Goal: Task Accomplishment & Management: Use online tool/utility

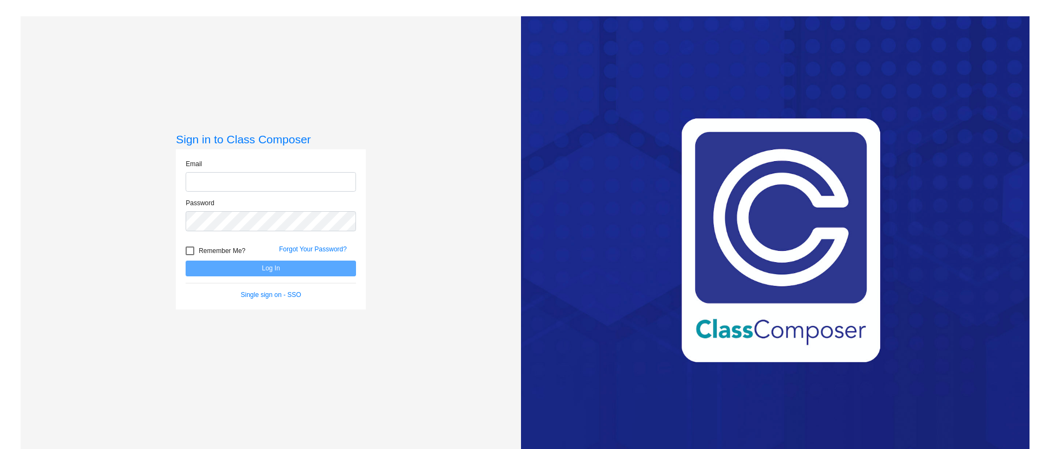
type input "e"
type input "[EMAIL_ADDRESS][DOMAIN_NAME]"
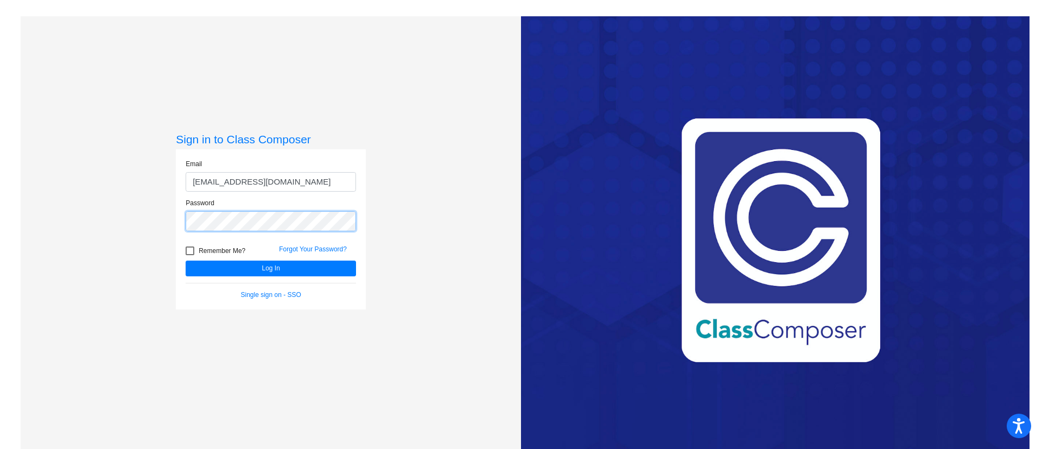
click at [186, 260] on button "Log In" at bounding box center [271, 268] width 170 height 16
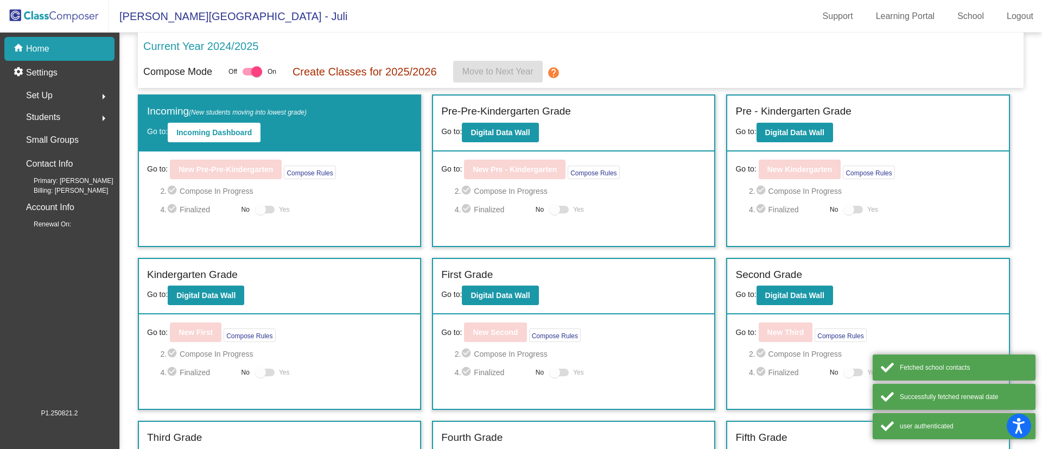
scroll to position [193, 0]
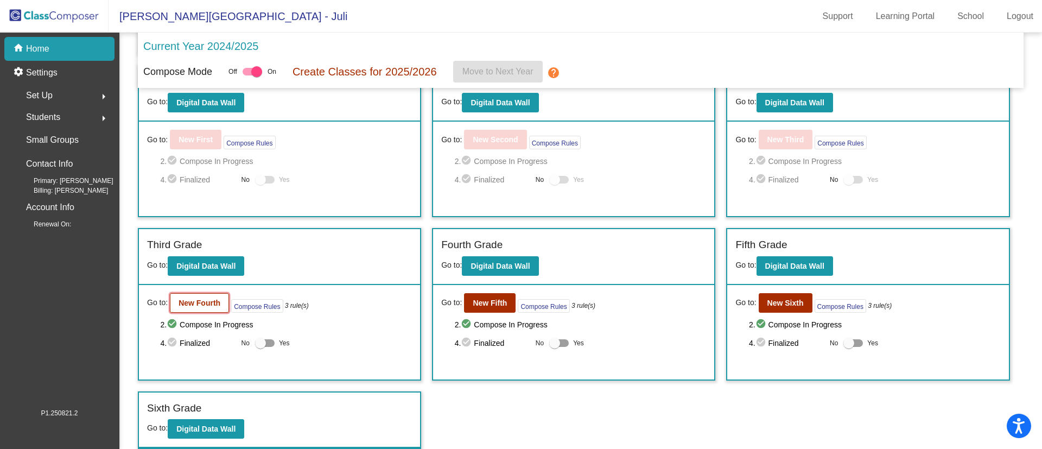
click at [205, 296] on button "New Fourth" at bounding box center [199, 303] width 59 height 20
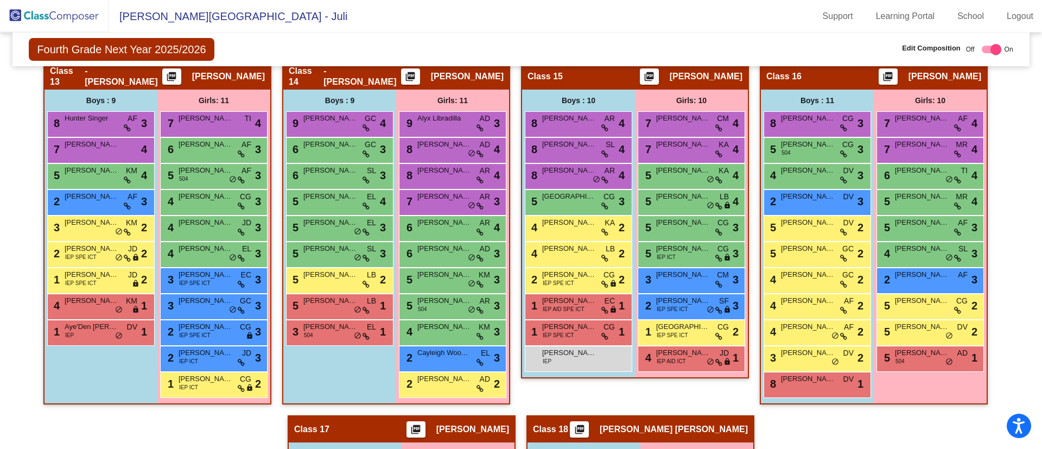
scroll to position [1528, 0]
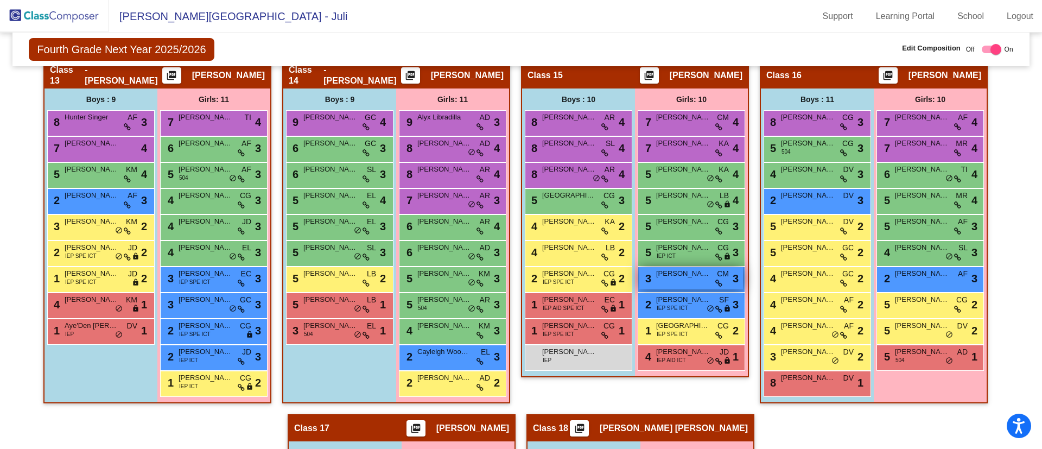
click at [672, 271] on span "[PERSON_NAME]" at bounding box center [683, 273] width 54 height 11
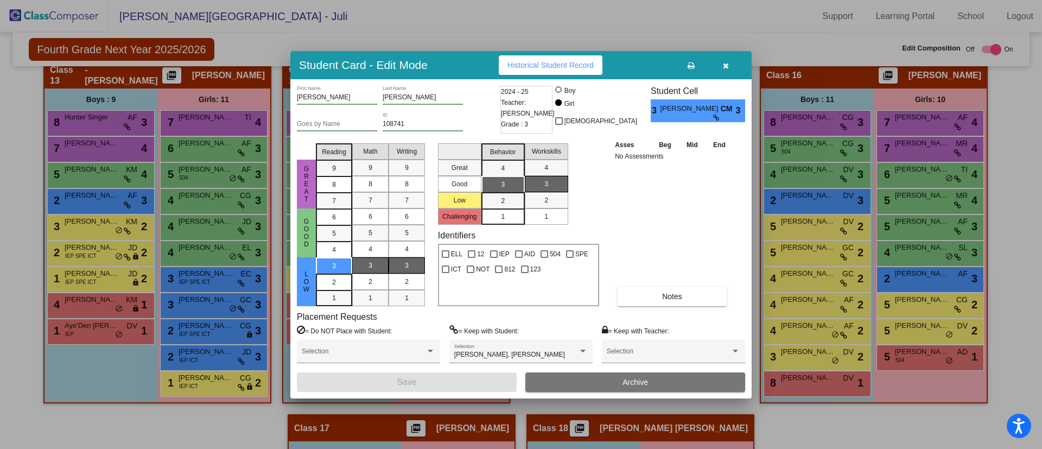
click at [727, 65] on icon "button" at bounding box center [726, 66] width 6 height 8
